Goal: Information Seeking & Learning: Learn about a topic

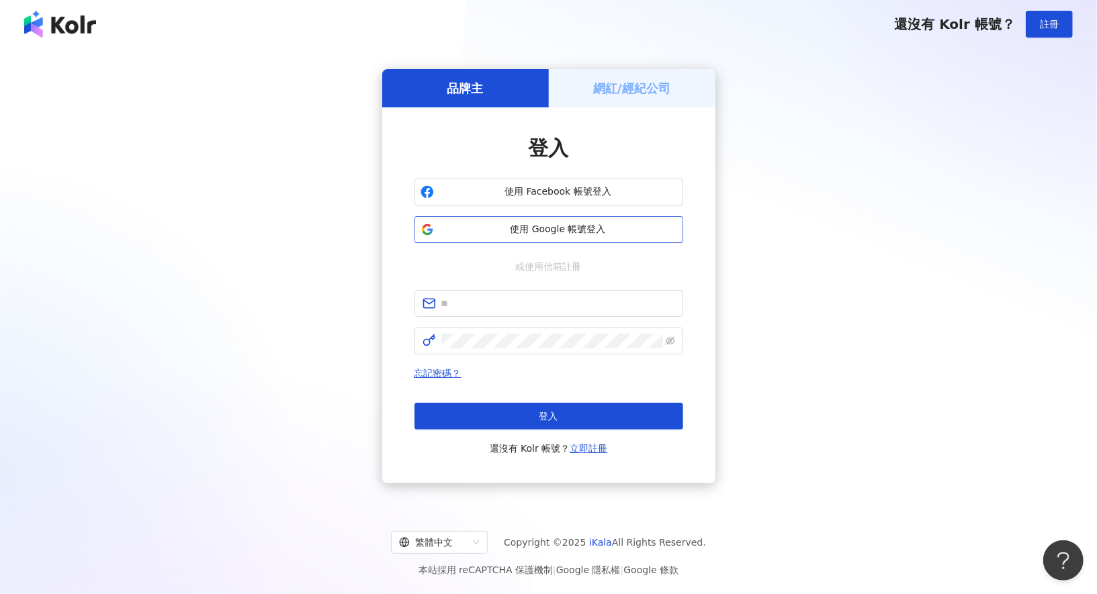
click at [551, 227] on span "使用 Google 帳號登入" at bounding box center [558, 229] width 238 height 13
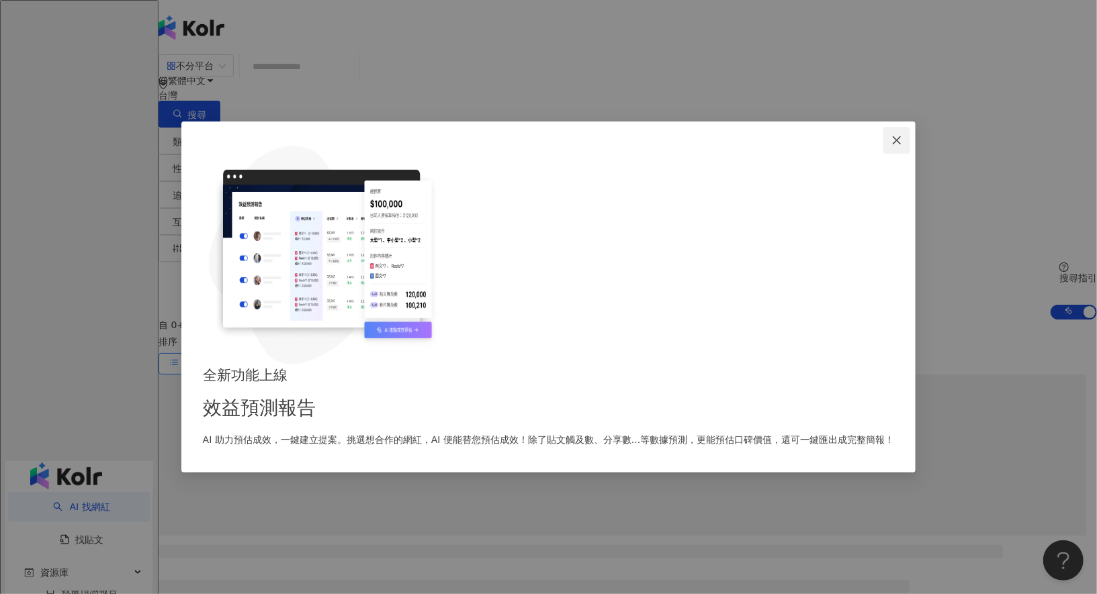
click at [891, 146] on icon "close" at bounding box center [896, 140] width 11 height 11
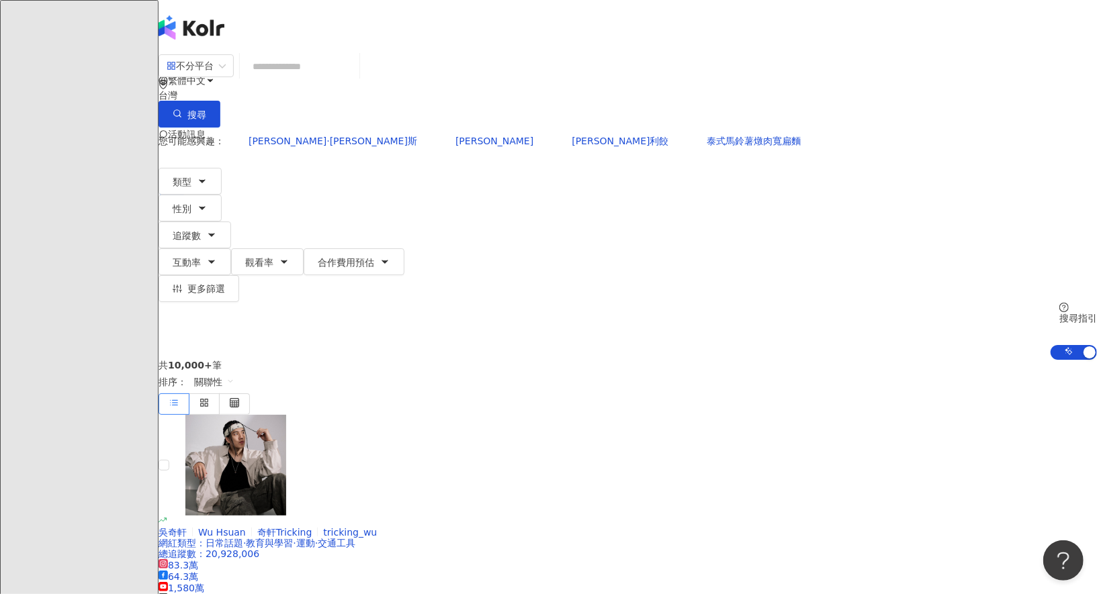
click at [354, 78] on input "search" at bounding box center [299, 67] width 109 height 26
type input "*"
type input "******"
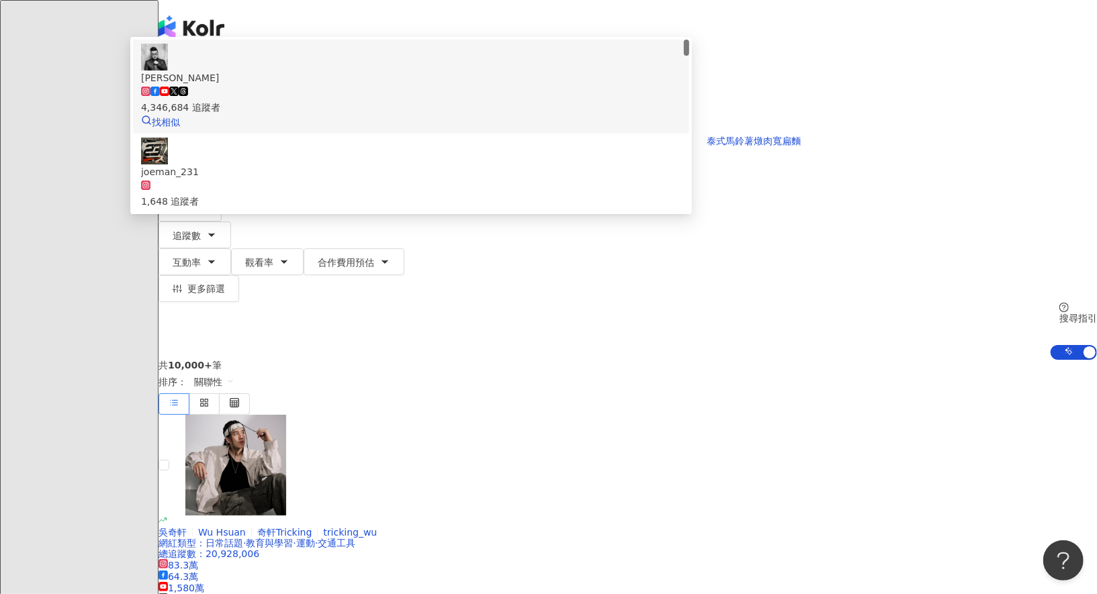
click at [604, 101] on div "Joeman 4,346,684 追蹤者 找相似" at bounding box center [411, 87] width 540 height 86
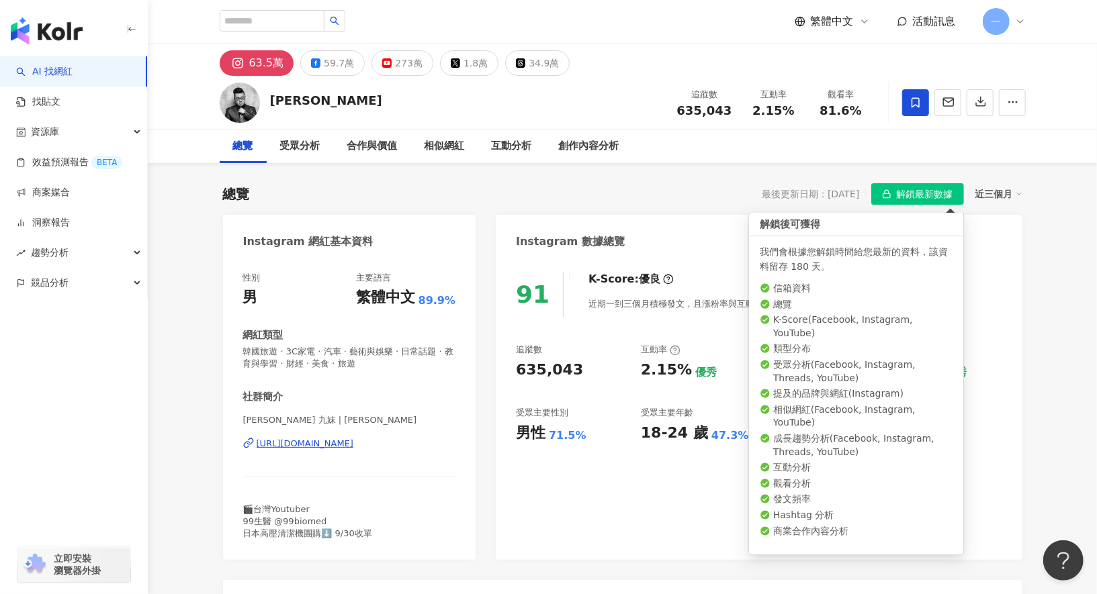
click at [938, 192] on span "解鎖最新數據" at bounding box center [925, 194] width 56 height 21
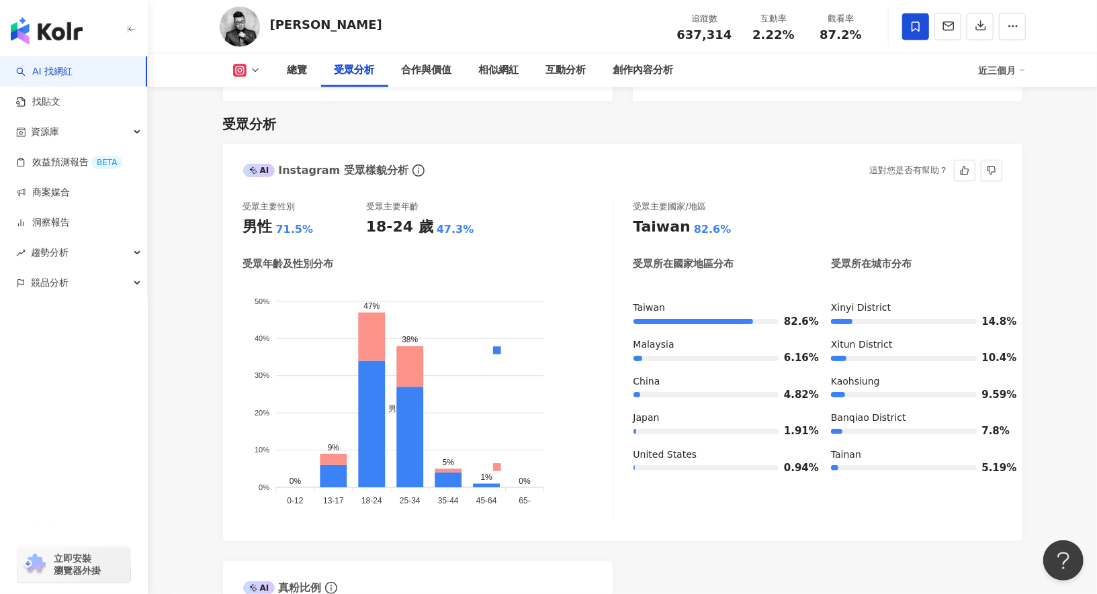
scroll to position [1071, 0]
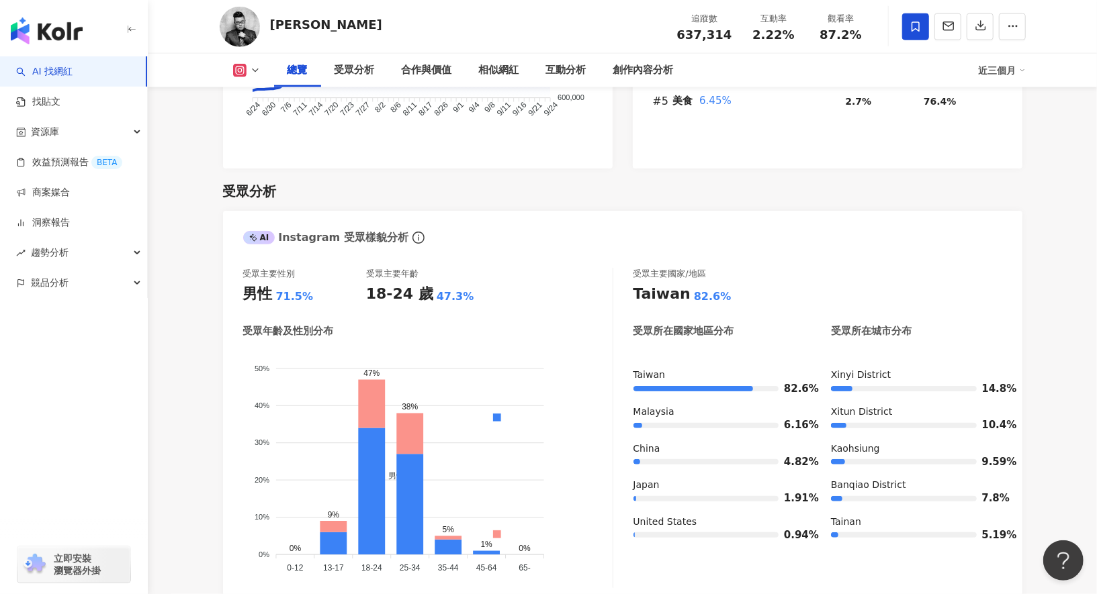
click at [257, 69] on polyline at bounding box center [255, 70] width 5 height 3
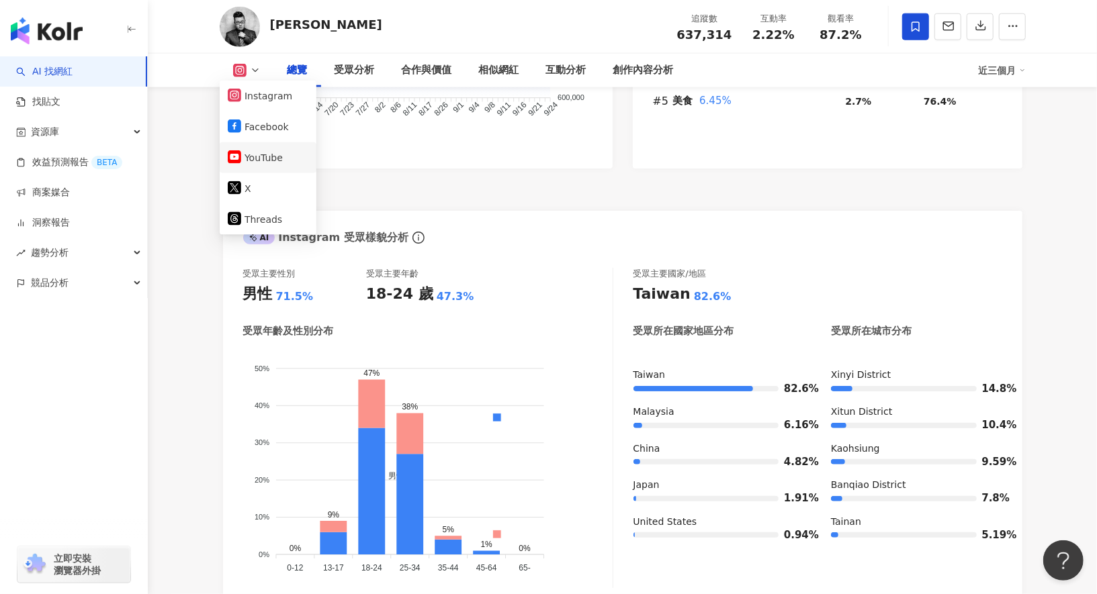
click at [262, 158] on button "YouTube" at bounding box center [268, 157] width 81 height 19
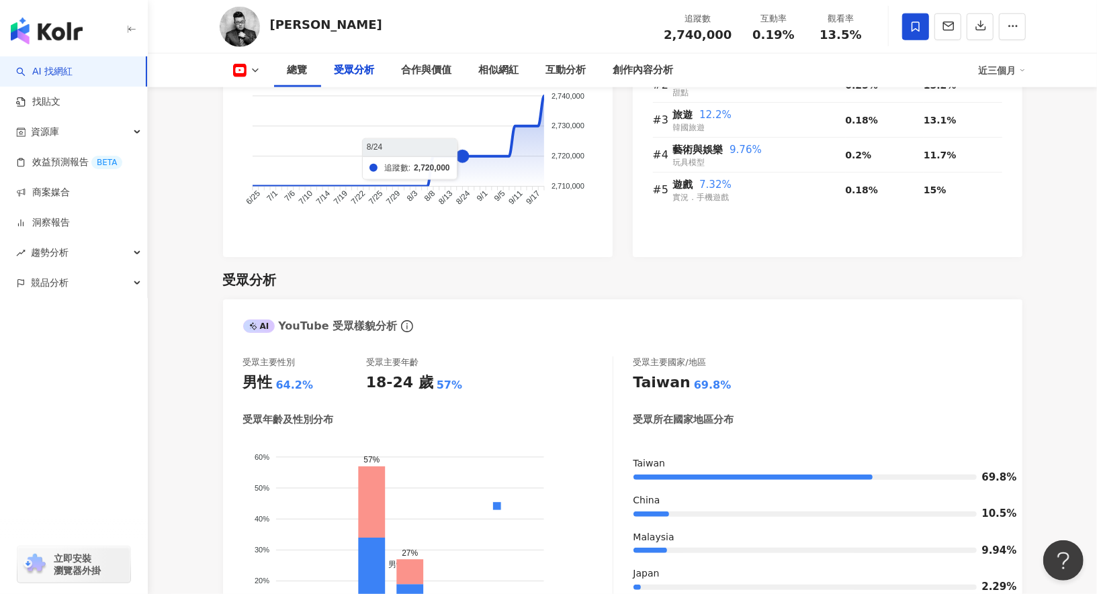
scroll to position [1256, 0]
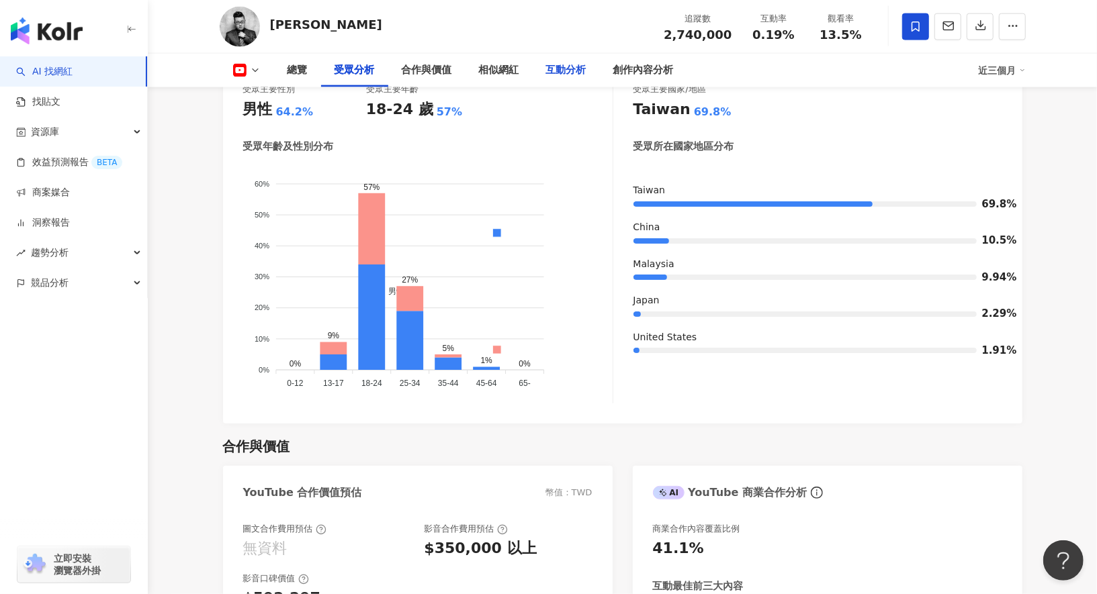
click at [553, 64] on div "互動分析" at bounding box center [566, 70] width 40 height 16
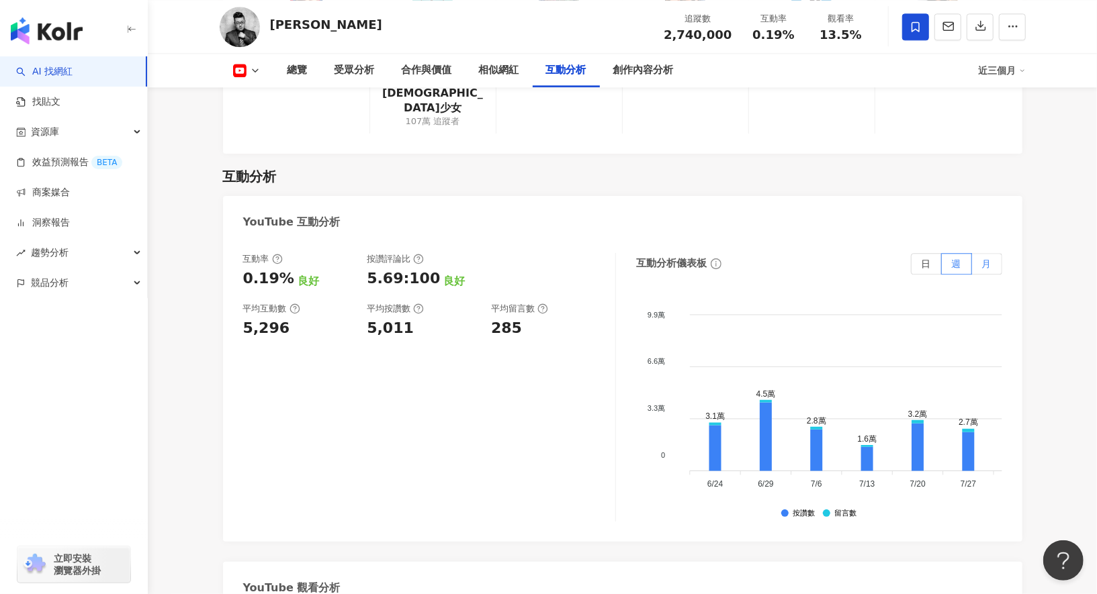
click at [983, 259] on span "月" at bounding box center [986, 264] width 9 height 11
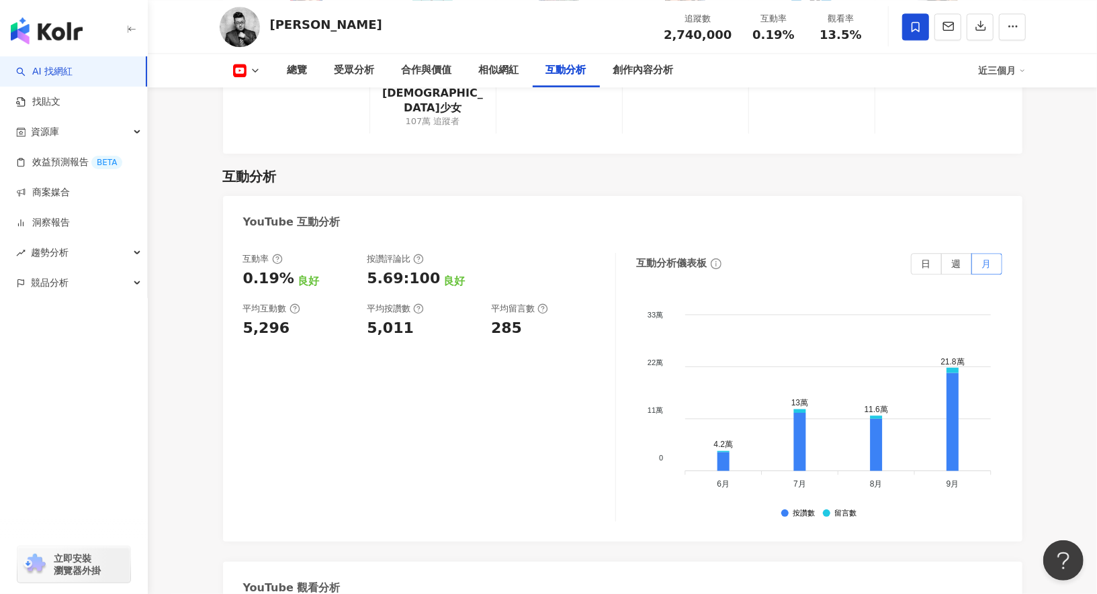
click at [247, 73] on button at bounding box center [247, 70] width 54 height 13
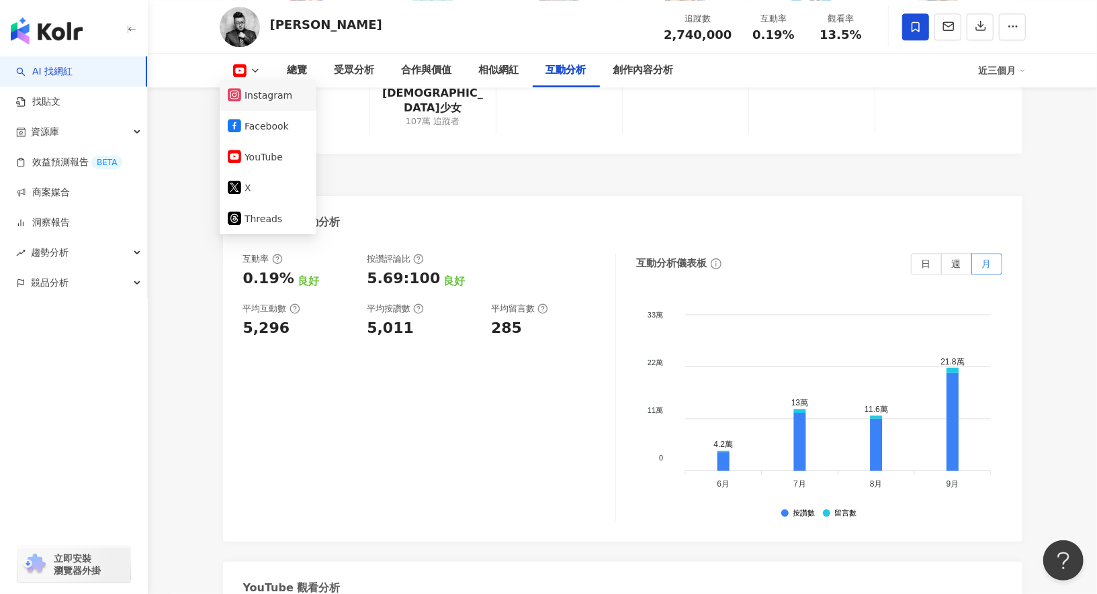
click at [281, 95] on button "Instagram" at bounding box center [268, 95] width 81 height 19
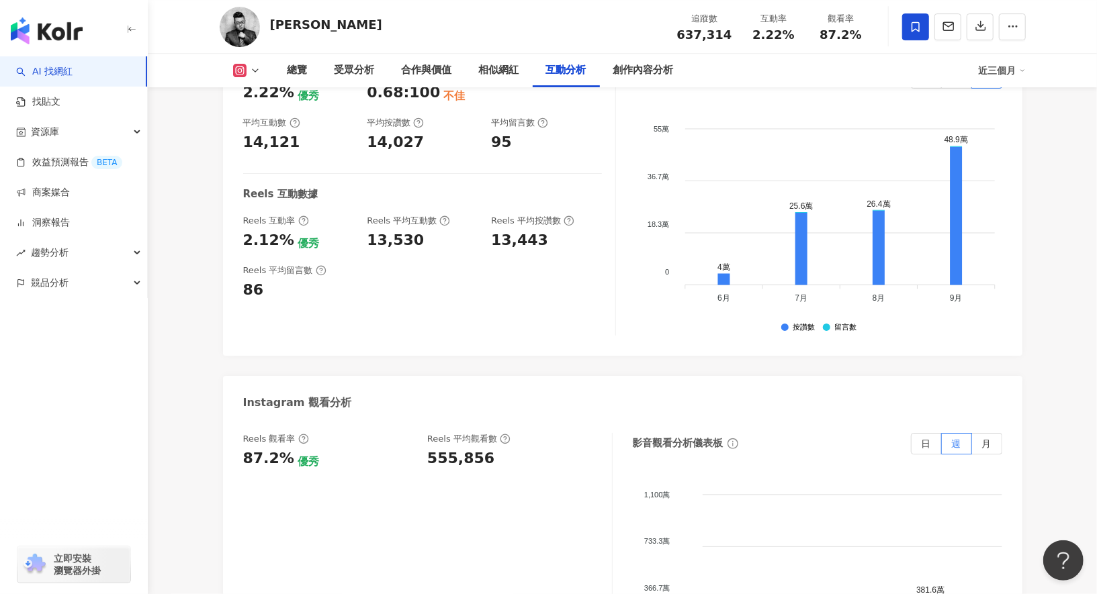
scroll to position [3008, 0]
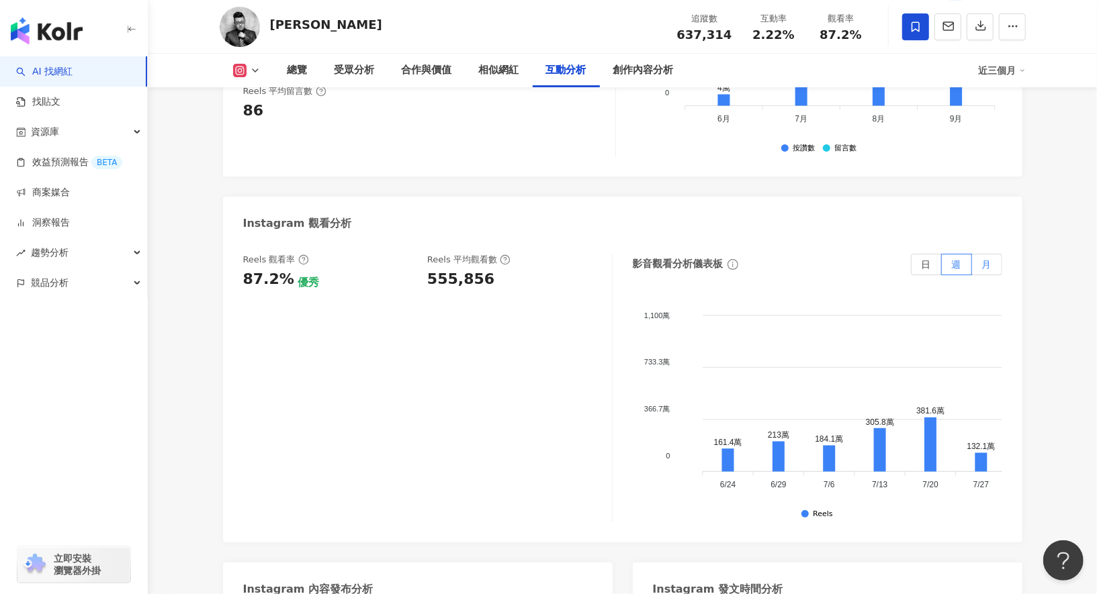
click at [996, 254] on label "月" at bounding box center [987, 264] width 30 height 21
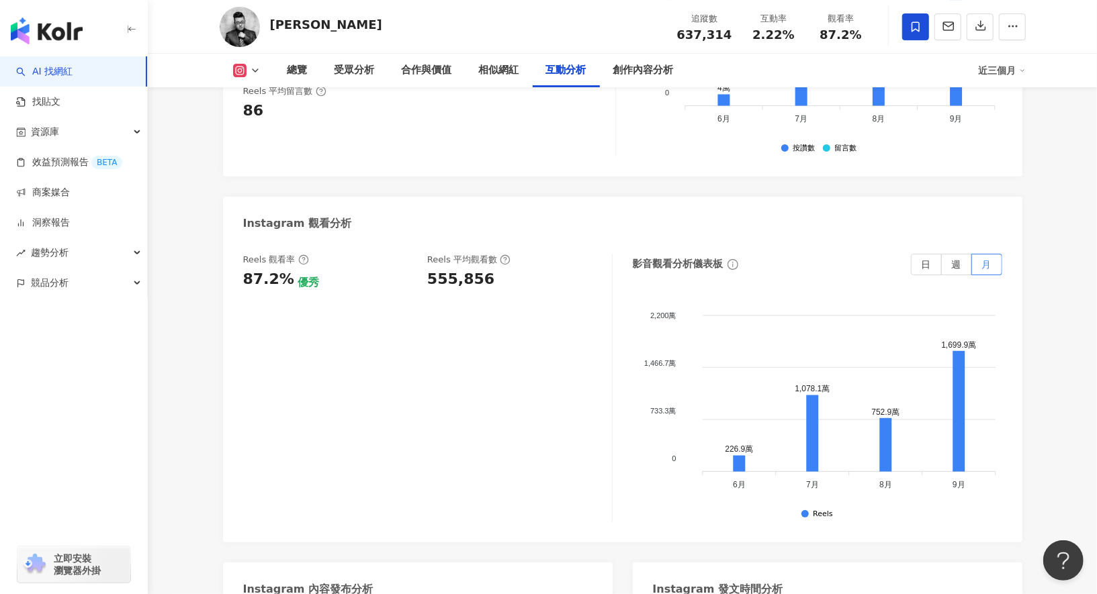
click at [253, 69] on polyline at bounding box center [255, 70] width 5 height 3
click at [275, 152] on button "YouTube" at bounding box center [268, 157] width 81 height 19
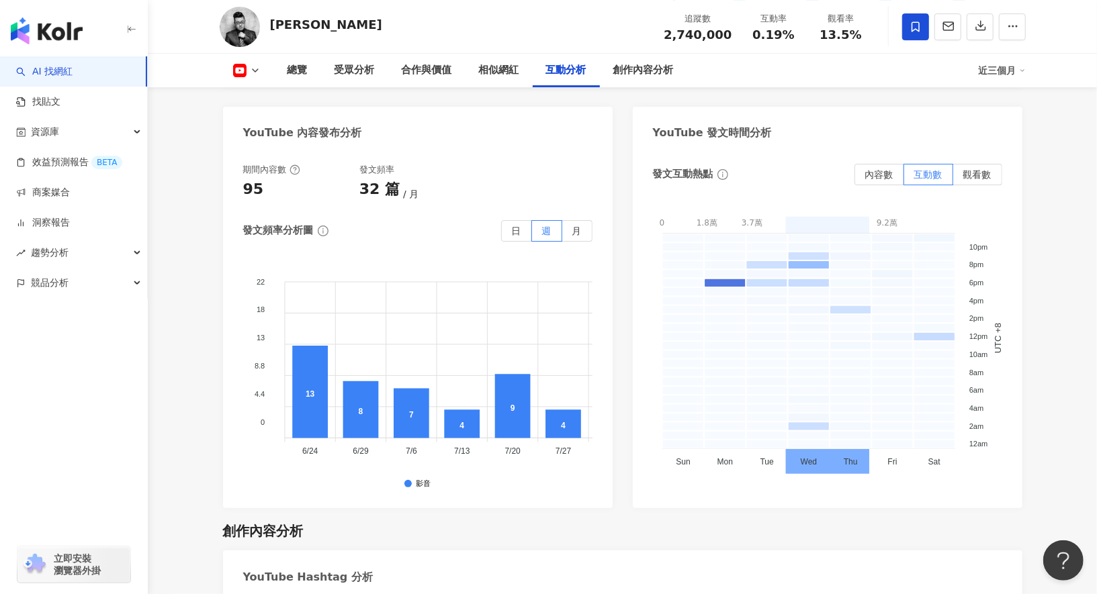
scroll to position [2537, 0]
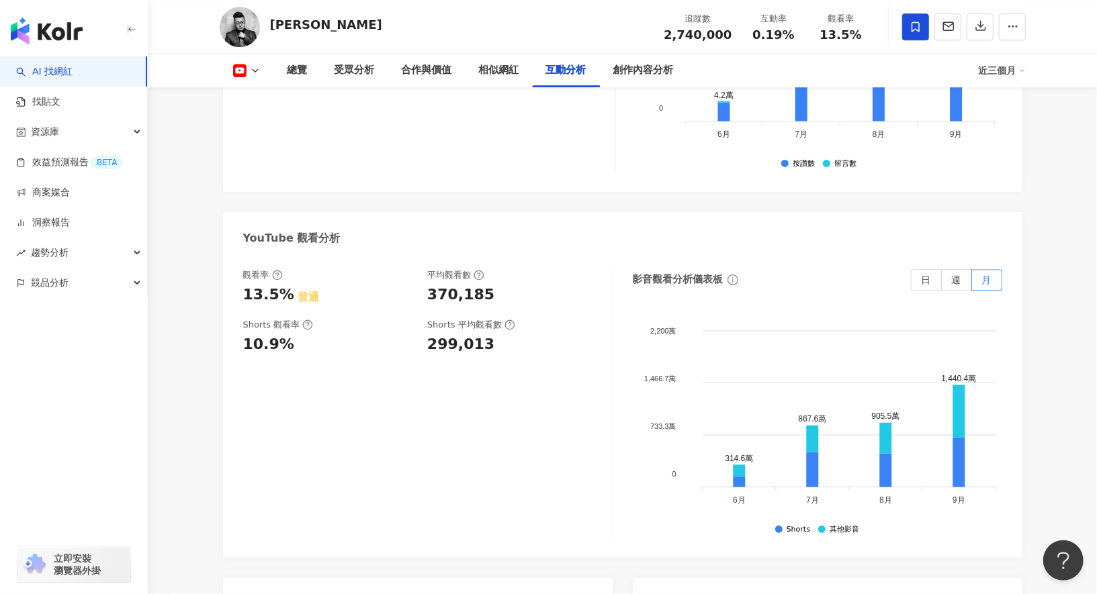
click at [959, 385] on icon at bounding box center [959, 411] width 12 height 53
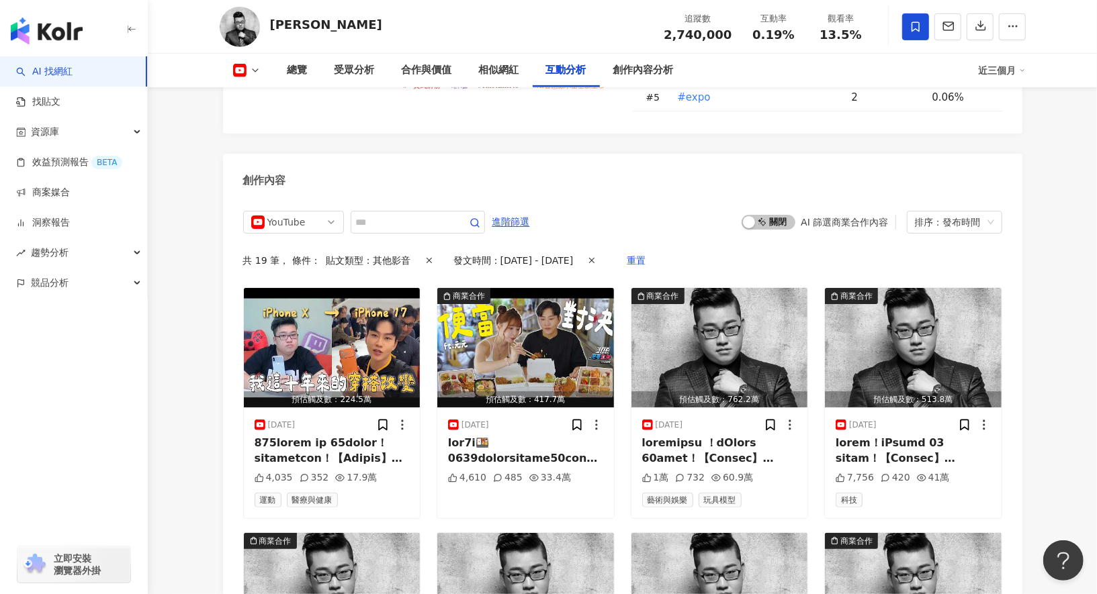
scroll to position [2537, 0]
